Goal: Entertainment & Leisure: Consume media (video, audio)

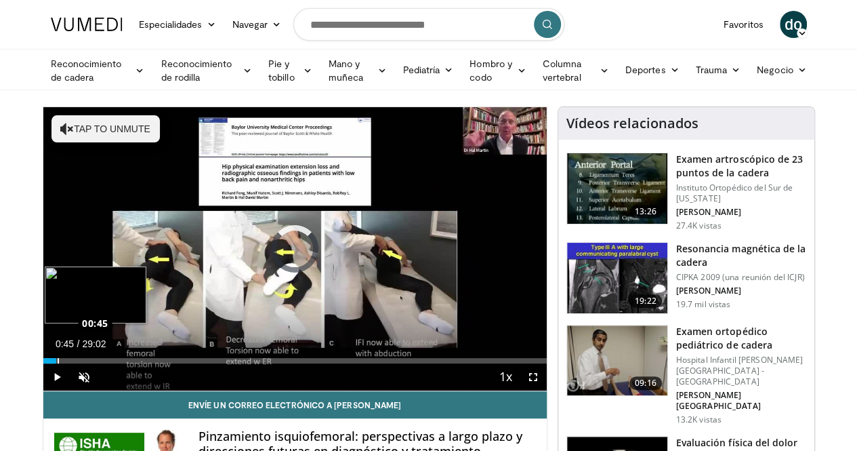
click at [43, 363] on div "Loaded : 2.27% 00:02 00:45" at bounding box center [294, 360] width 503 height 5
click at [43, 363] on div "Loaded : 3.41% 01:08 01:10" at bounding box center [294, 360] width 503 height 5
click at [77, 363] on div "Loaded : 5.69% 01:11 03:35" at bounding box center [294, 360] width 503 height 5
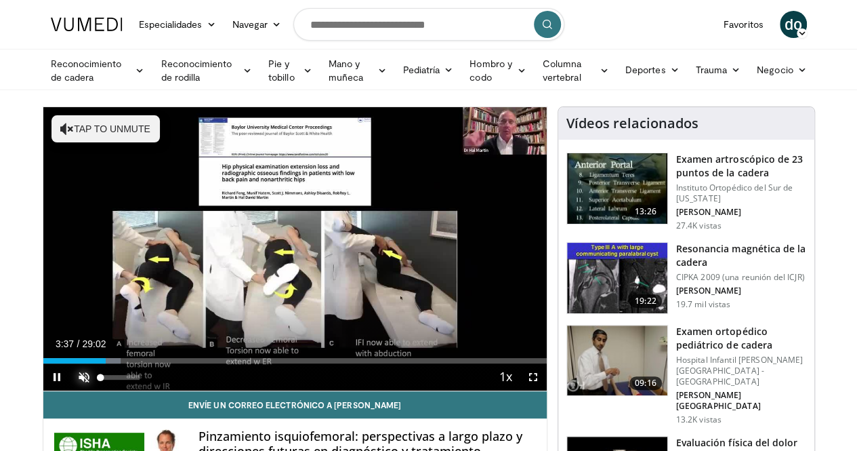
click at [70, 390] on span "Video Player" at bounding box center [83, 376] width 27 height 27
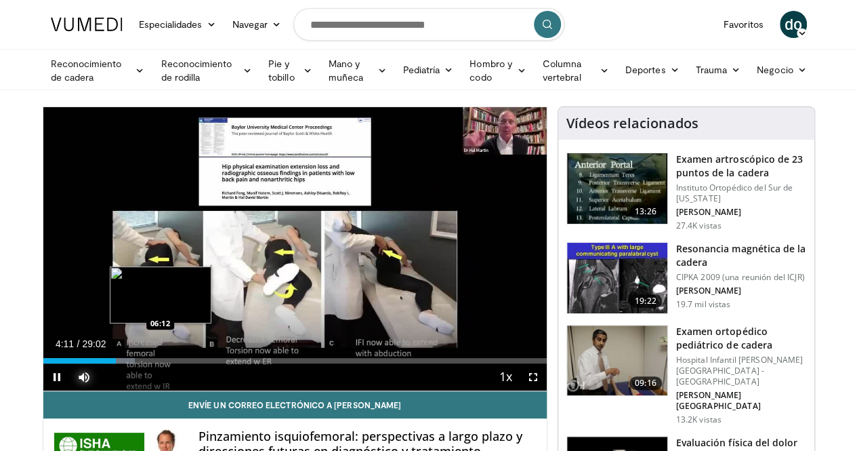
click at [126, 363] on div "Loaded : 18.22% 04:11 06:12" at bounding box center [294, 356] width 503 height 13
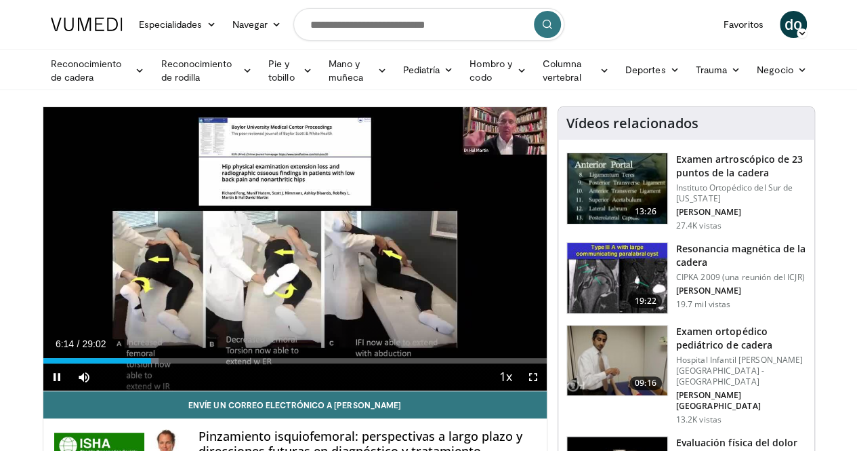
click at [165, 390] on div "Current Time 6:14 / Duration 29:02 Pause Skip Backward Skip Forward Mute Loaded…" at bounding box center [294, 376] width 503 height 27
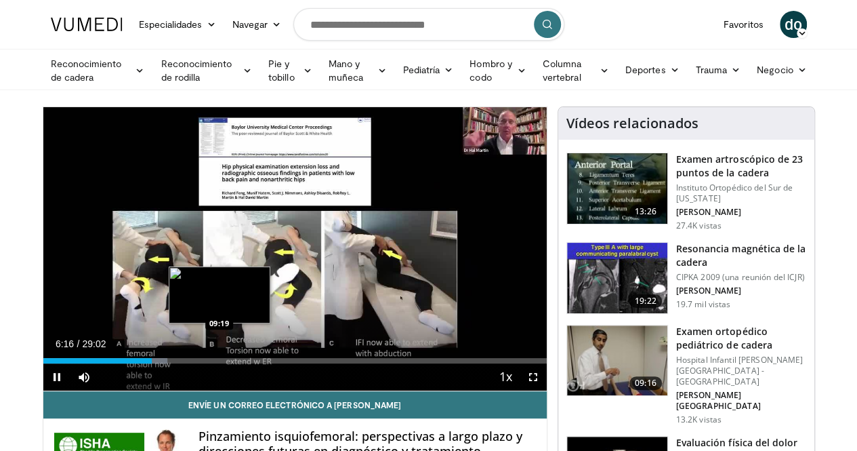
click at [186, 363] on div "Loaded : 24.68% 06:16 09:19" at bounding box center [294, 360] width 503 height 5
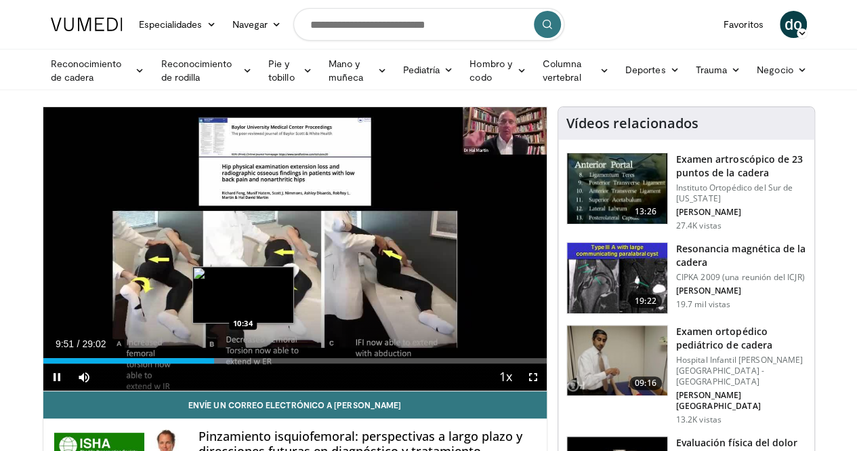
click at [209, 363] on div "Loaded : 37.58% 09:51 10:34" at bounding box center [294, 360] width 503 height 5
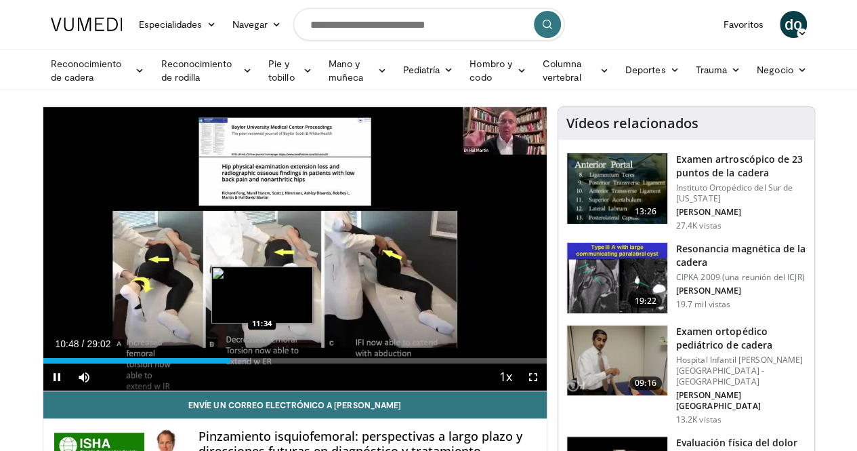
click at [229, 363] on div "Loaded : 40.76% 10:48 11:34" at bounding box center [294, 356] width 503 height 13
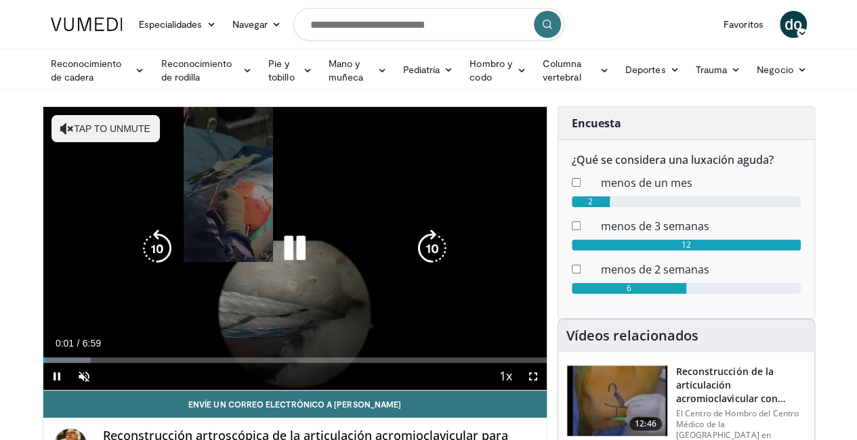
click at [204, 321] on div "10 seconds Tap to unmute" at bounding box center [294, 248] width 503 height 283
click at [283, 260] on icon "Video Player" at bounding box center [295, 249] width 38 height 38
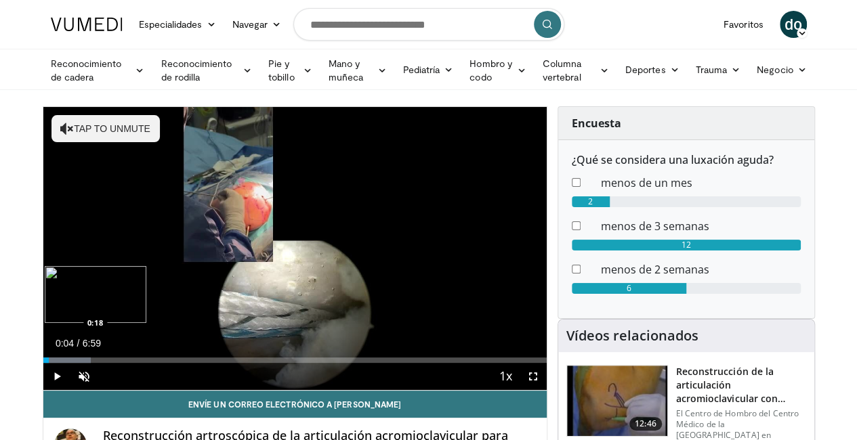
click at [43, 363] on div "Progress Bar" at bounding box center [67, 360] width 48 height 5
click at [59, 363] on div "Progress Bar" at bounding box center [79, 360] width 72 height 5
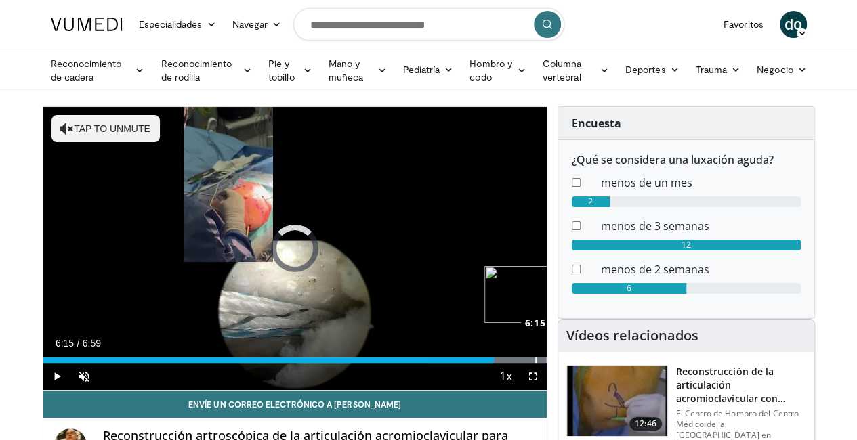
click at [500, 363] on div "Loaded : 100.00% 6:15 6:15" at bounding box center [294, 360] width 503 height 5
click at [503, 388] on div "Current Time 6:17 / Duration 6:59 Play Skip Backward Skip Forward Unmute Loaded…" at bounding box center [294, 376] width 503 height 27
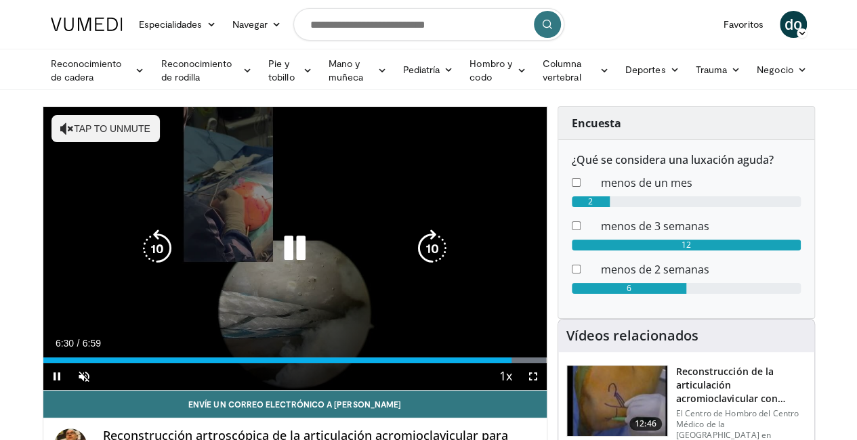
click at [281, 251] on icon "Video Player" at bounding box center [295, 249] width 38 height 38
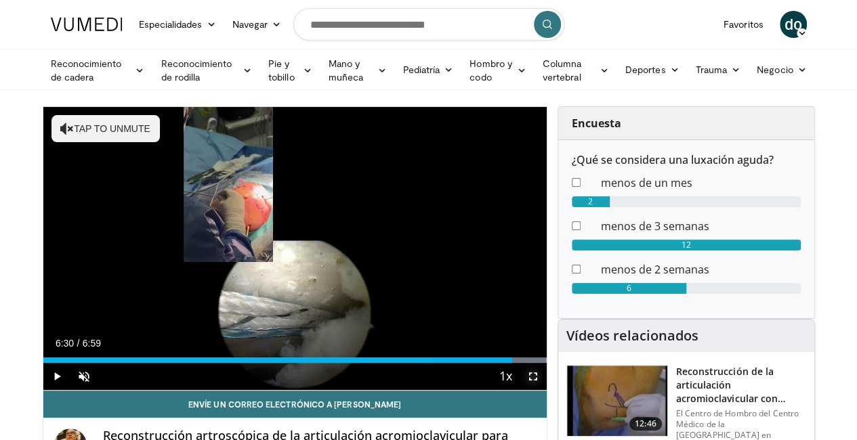
click at [542, 390] on span "Video Player" at bounding box center [533, 376] width 27 height 27
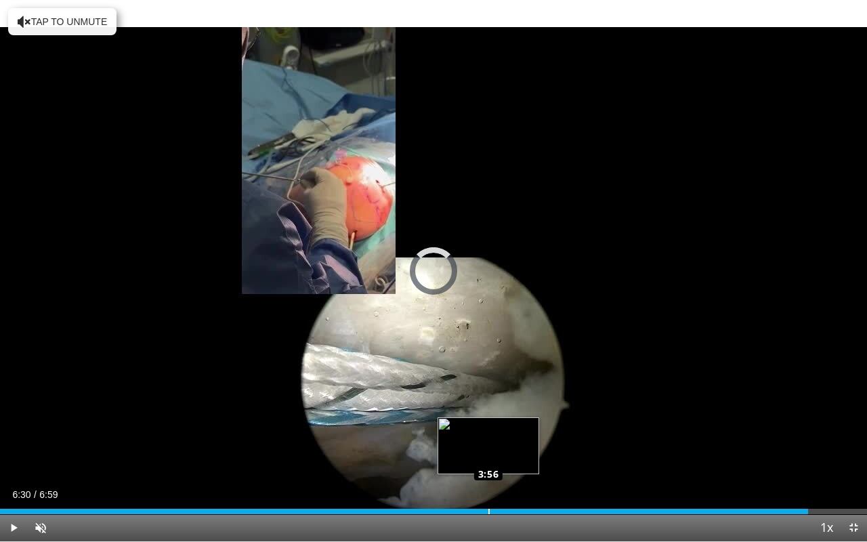
click at [488, 440] on div "Loaded : 0.00% 6:30 3:56" at bounding box center [433, 507] width 867 height 13
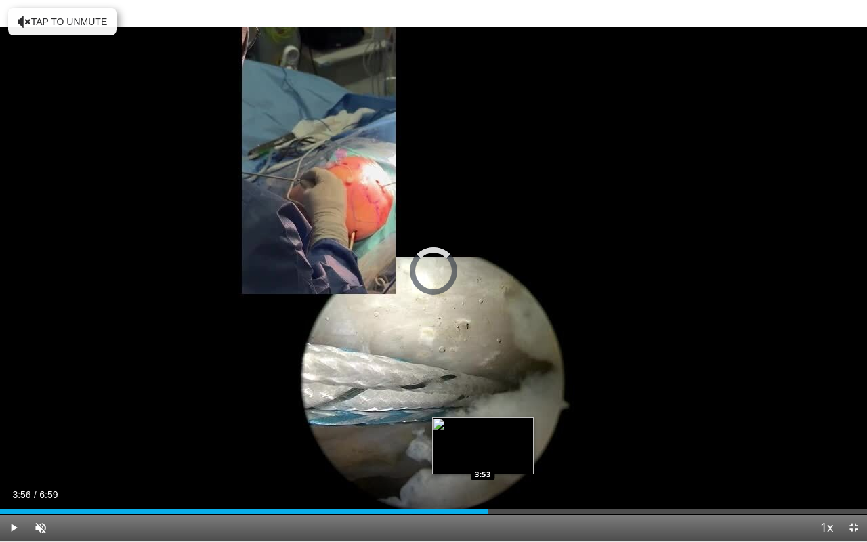
click at [482, 440] on div "3:56" at bounding box center [244, 511] width 489 height 5
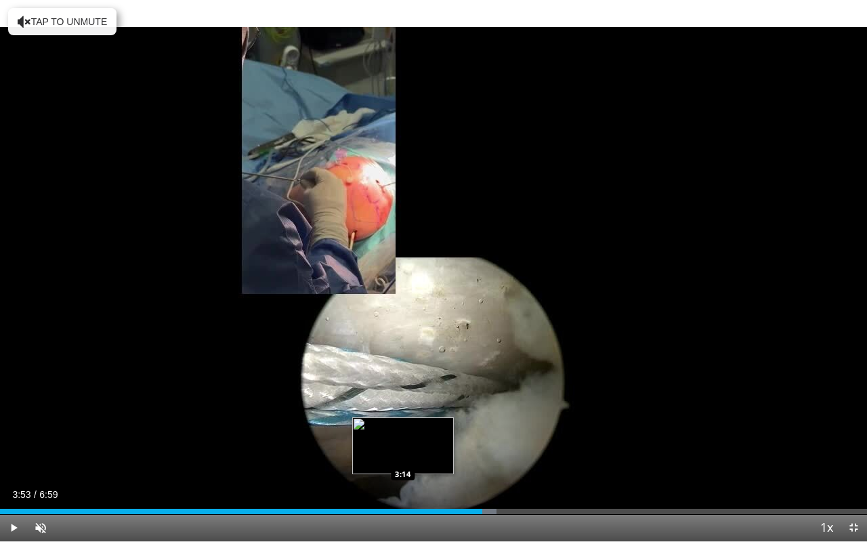
click at [403, 440] on div "3:53" at bounding box center [241, 511] width 482 height 5
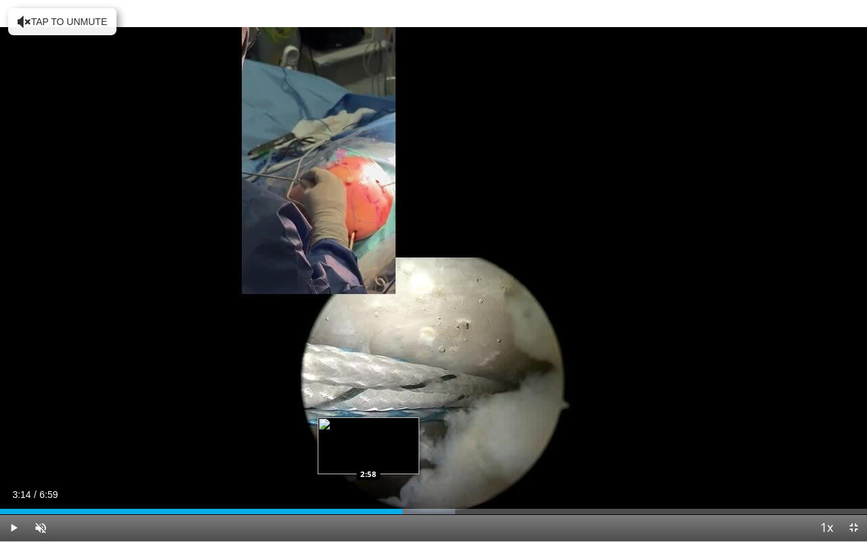
click at [369, 440] on div "3:14" at bounding box center [201, 511] width 403 height 5
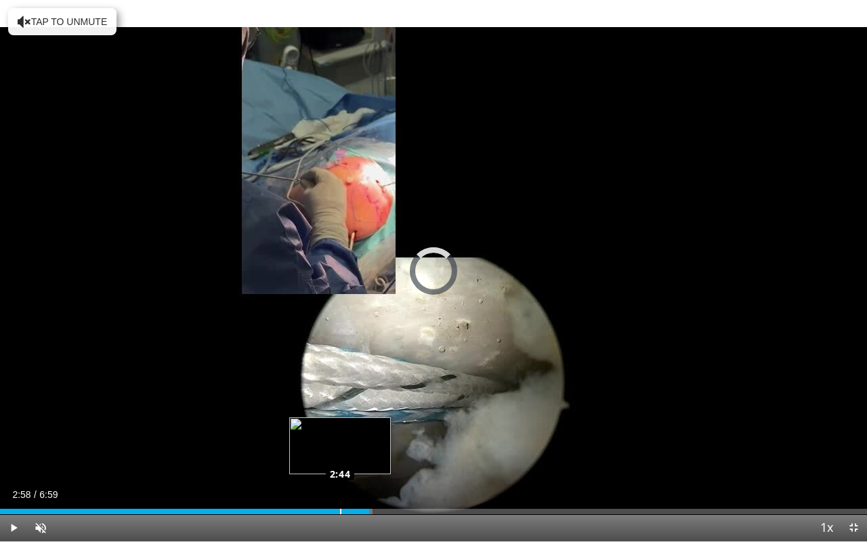
click at [340, 440] on div "Loaded : 42.94% 2:44 2:44" at bounding box center [433, 507] width 867 height 13
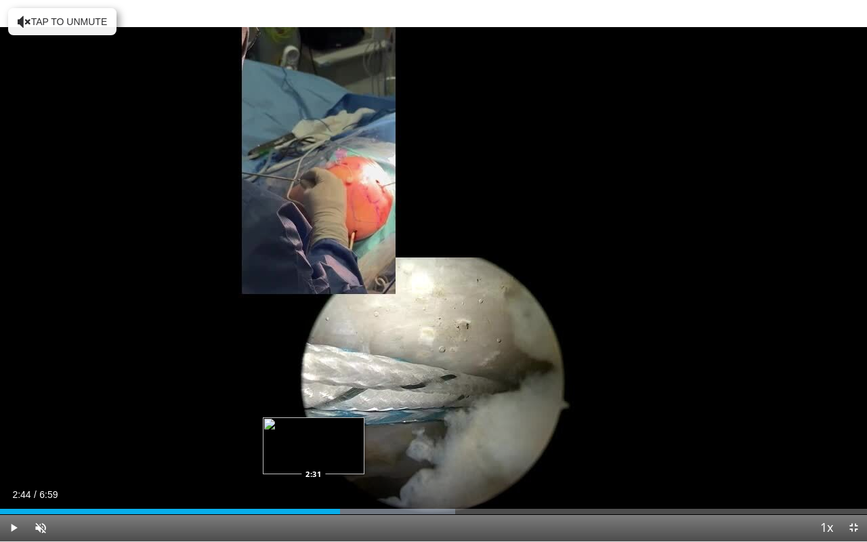
click at [314, 440] on div "Loaded : 52.48% 2:44 2:31" at bounding box center [433, 511] width 867 height 5
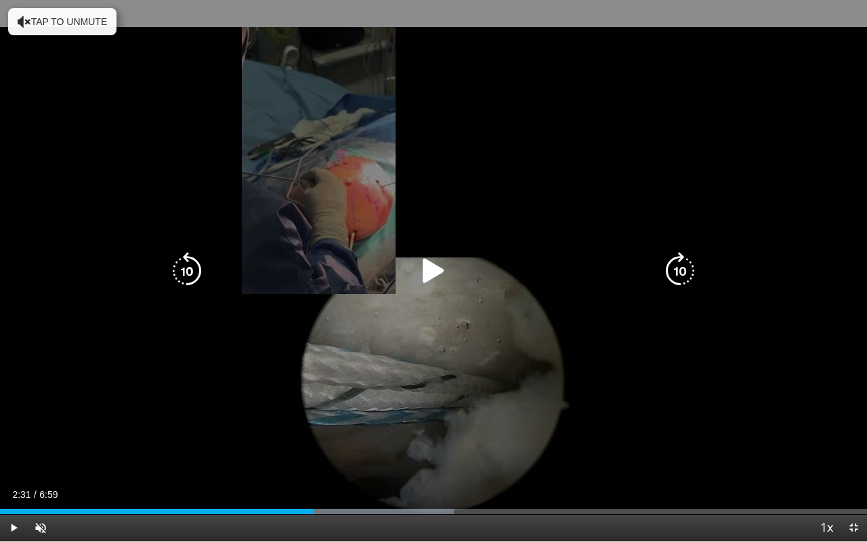
click at [425, 266] on icon "Video Player" at bounding box center [434, 271] width 38 height 38
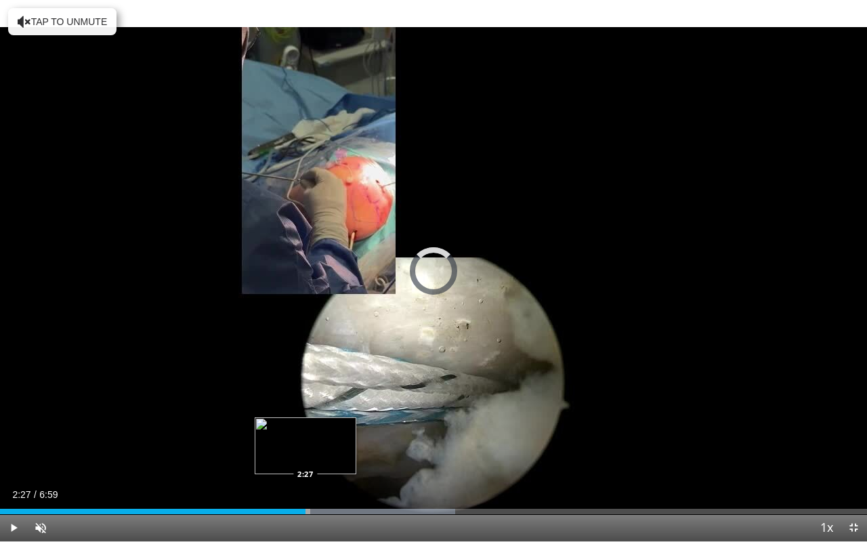
click at [306, 440] on div "Loaded : 52.48% 2:27 2:27" at bounding box center [433, 511] width 867 height 5
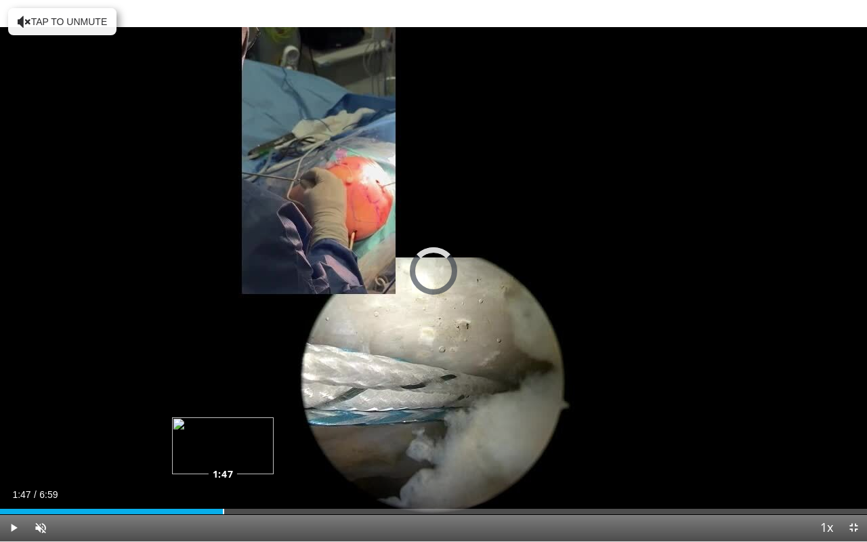
click at [224, 440] on div "Loaded : 0.00% 1:47 1:47" at bounding box center [433, 507] width 867 height 13
click at [178, 440] on div "Loaded : 31.01% 1:50 1:25" at bounding box center [433, 511] width 867 height 5
click at [52, 440] on div "Loaded : 0.00% 1:26 0:26" at bounding box center [433, 507] width 867 height 13
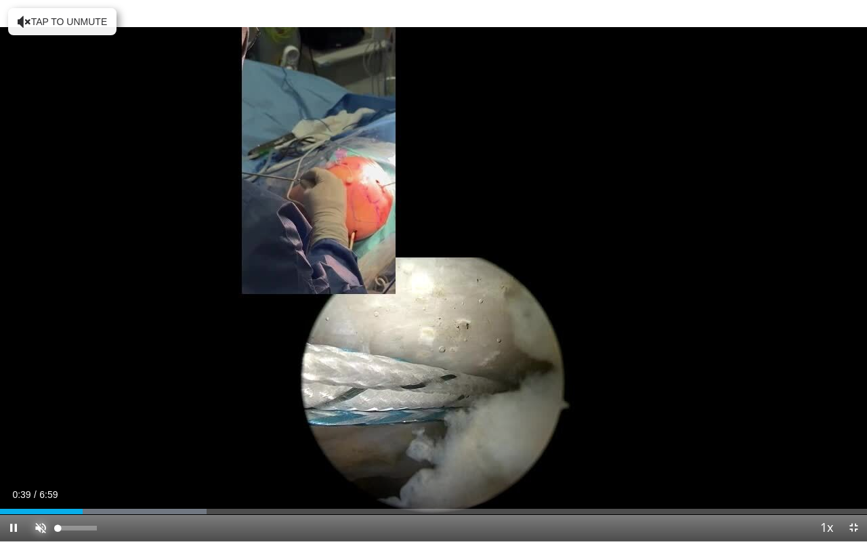
click at [43, 440] on span "Video Player" at bounding box center [40, 527] width 27 height 27
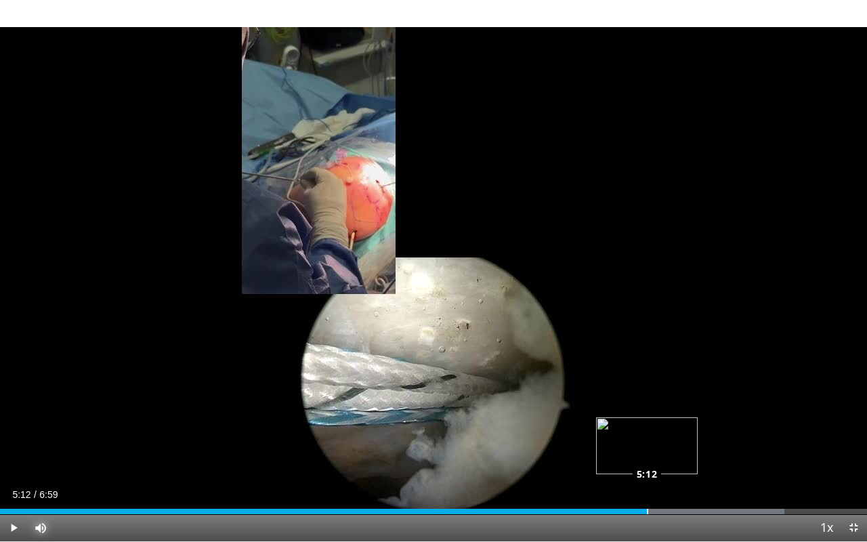
click at [647, 440] on div "Loaded : 90.49% 5:12 5:12" at bounding box center [433, 511] width 867 height 5
click at [638, 440] on div "Loaded : 90.49% 5:08 5:08" at bounding box center [433, 511] width 867 height 5
click at [634, 440] on div "Loaded : 90.49% 5:10 5:06" at bounding box center [433, 507] width 867 height 13
